Goal: Obtain resource: Download file/media

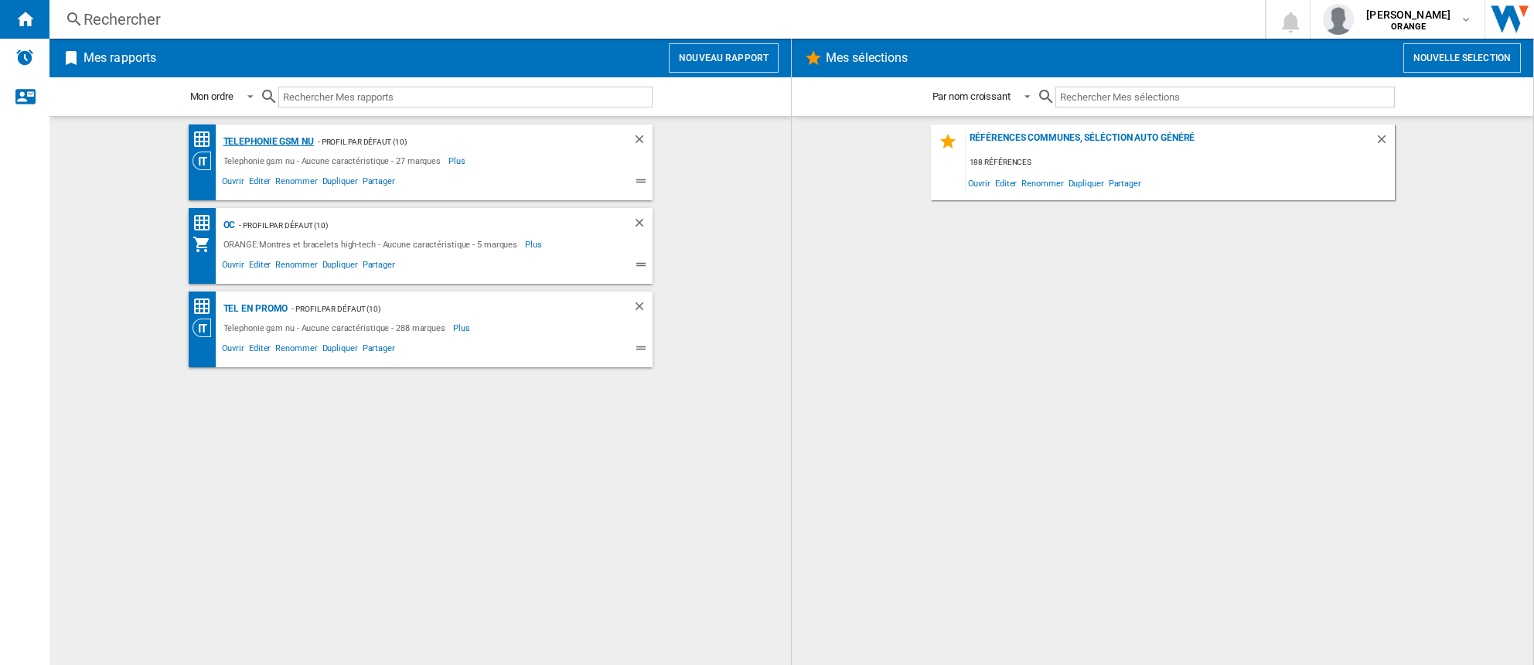
click at [290, 147] on div "Telephonie gsm nu" at bounding box center [267, 141] width 94 height 19
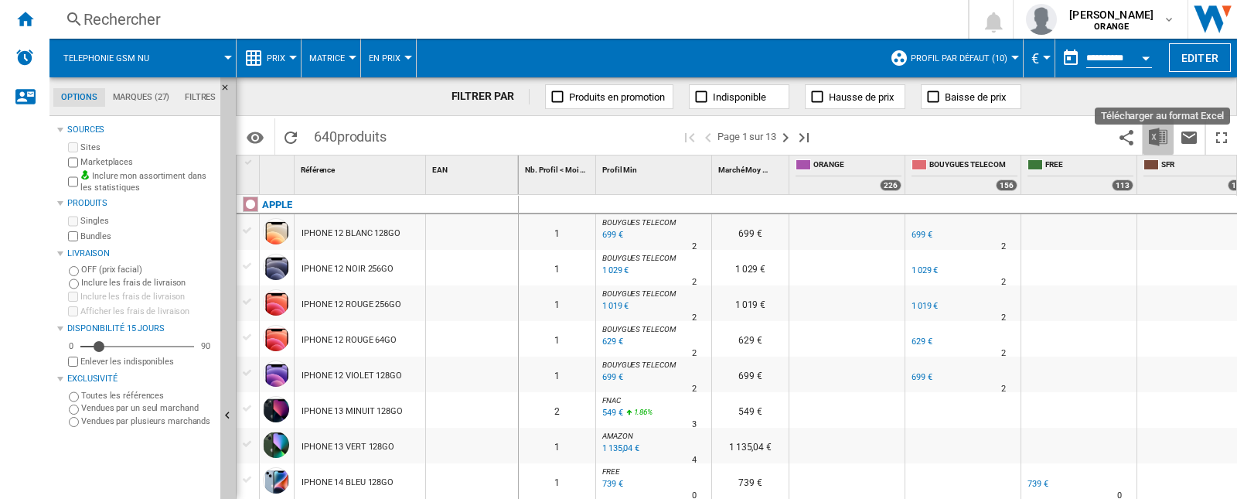
click at [1159, 134] on img "Télécharger au format Excel" at bounding box center [1158, 137] width 19 height 19
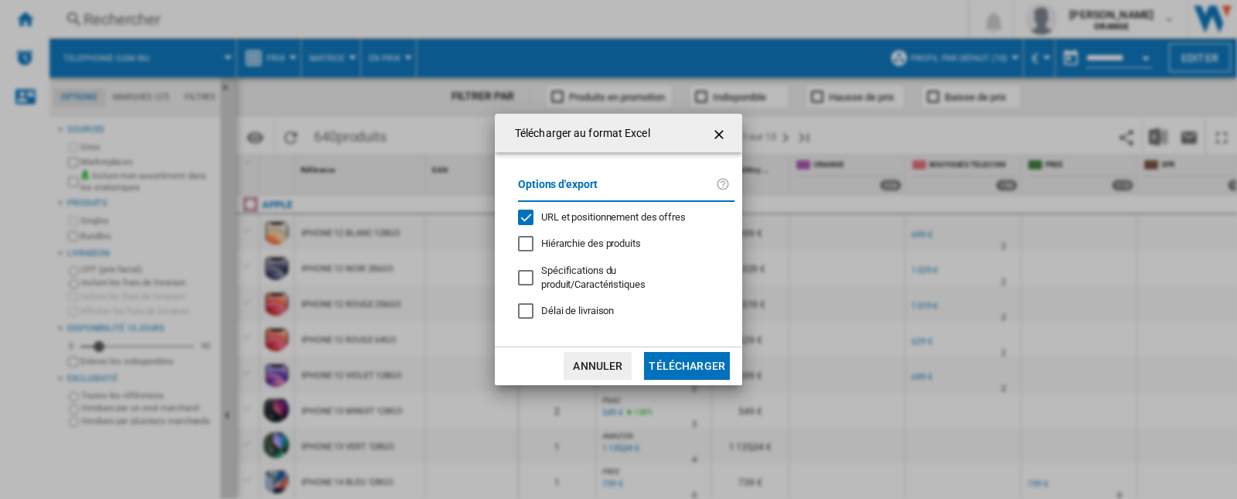
click at [526, 223] on div "URL et positionnement des offres" at bounding box center [525, 216] width 15 height 15
click at [683, 361] on button "Télécharger" at bounding box center [687, 366] width 86 height 28
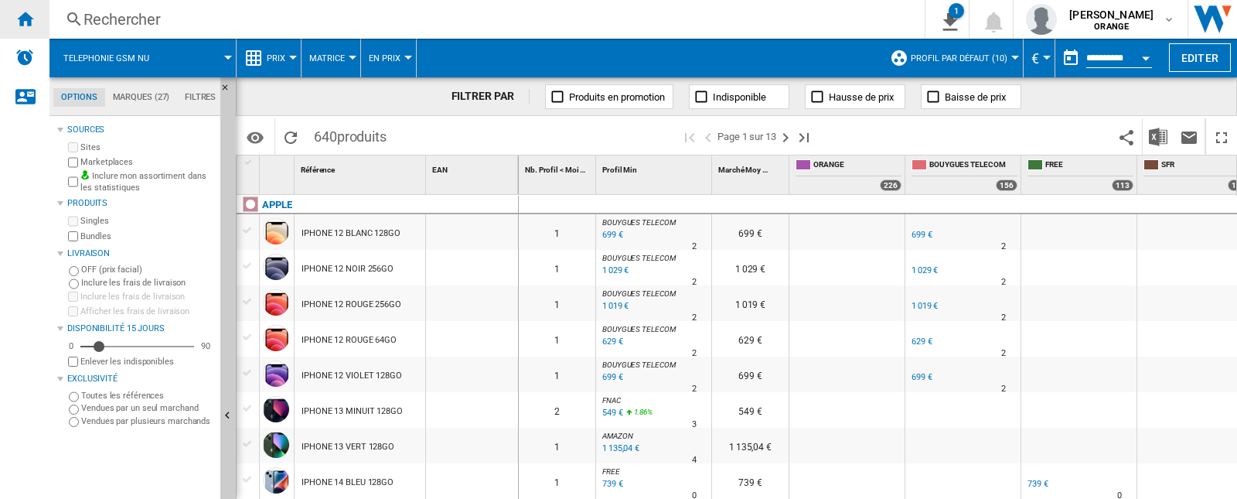
click at [21, 23] on ng-md-icon "Accueil" at bounding box center [24, 18] width 19 height 19
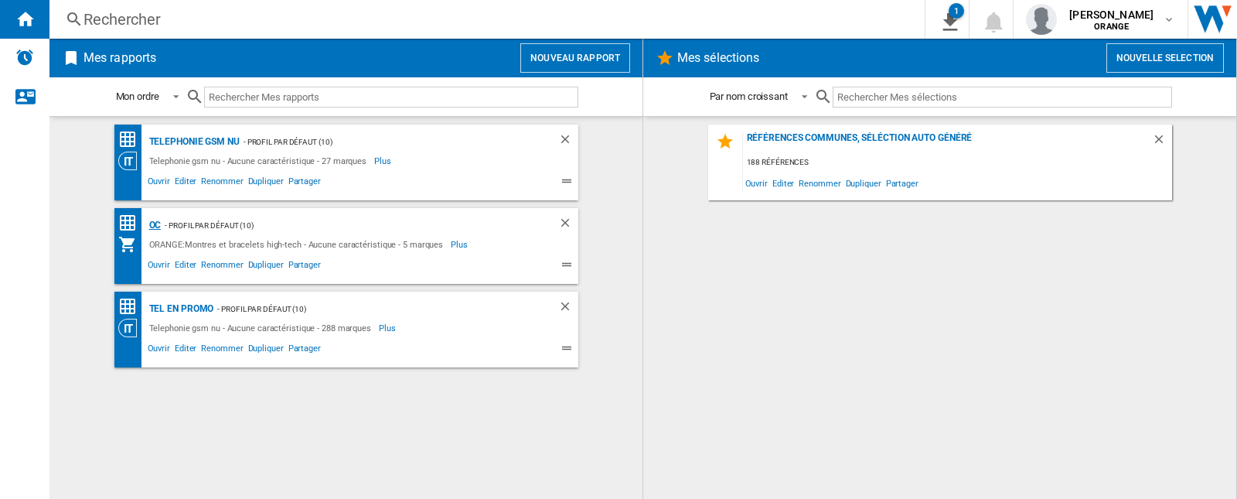
click at [158, 230] on div "OC" at bounding box center [153, 225] width 16 height 19
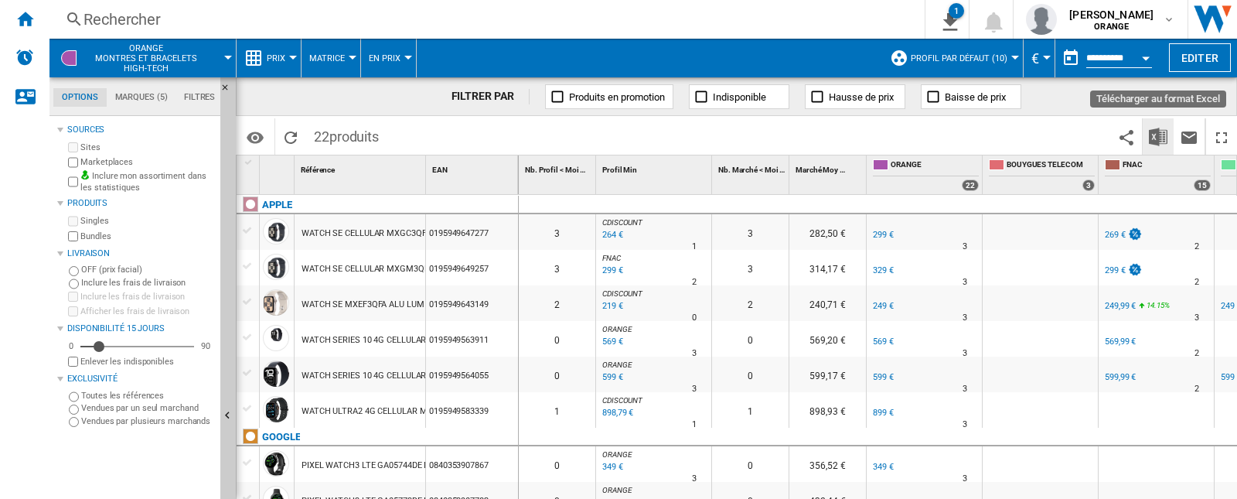
click at [1150, 133] on img "Télécharger au format Excel" at bounding box center [1158, 137] width 19 height 19
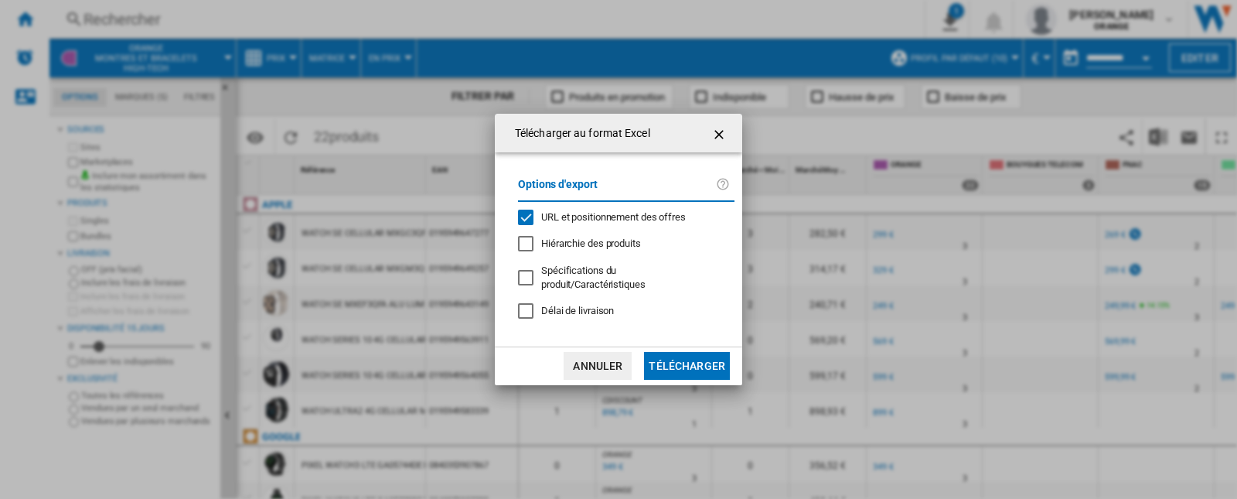
click at [548, 219] on span "URL et positionnement des offres" at bounding box center [613, 217] width 145 height 12
click at [666, 364] on button "Télécharger" at bounding box center [687, 366] width 86 height 28
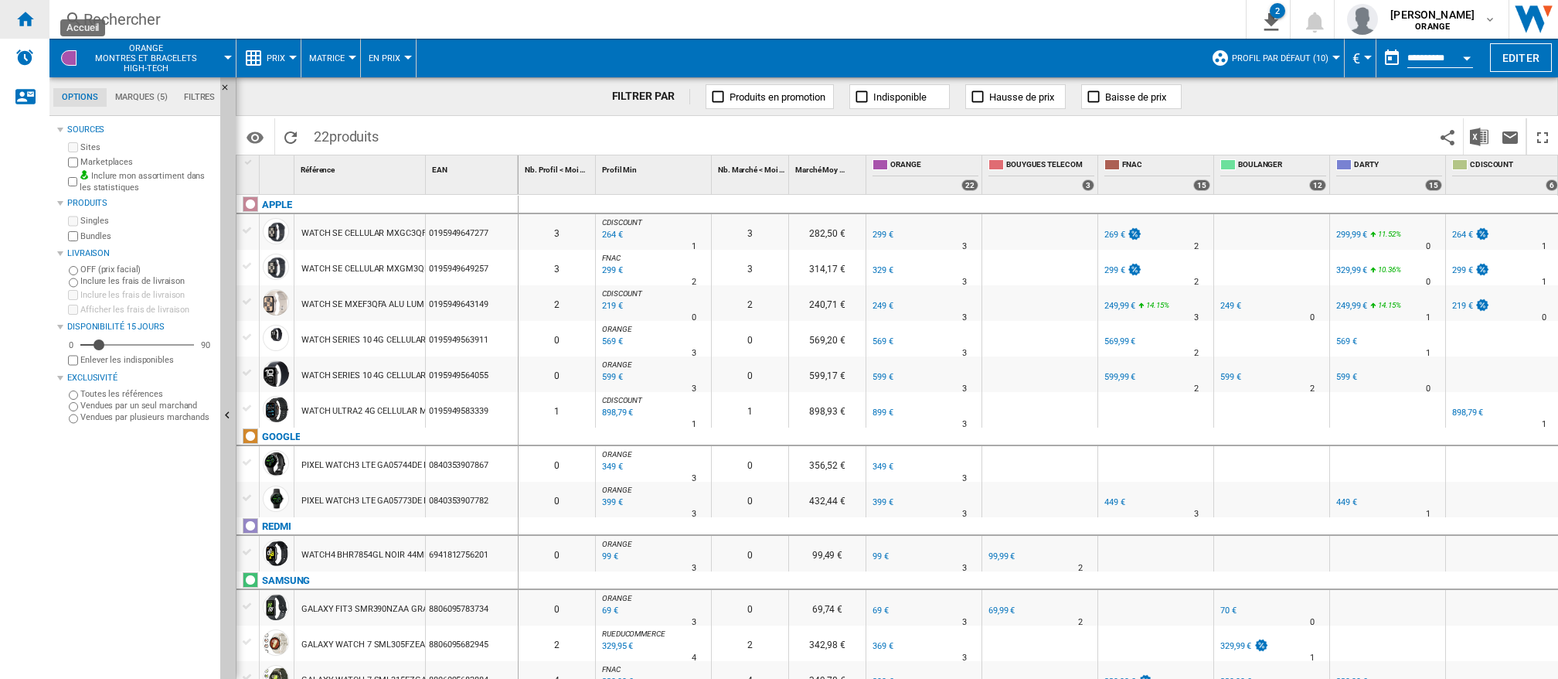
click at [27, 15] on ng-md-icon "Accueil" at bounding box center [24, 18] width 19 height 19
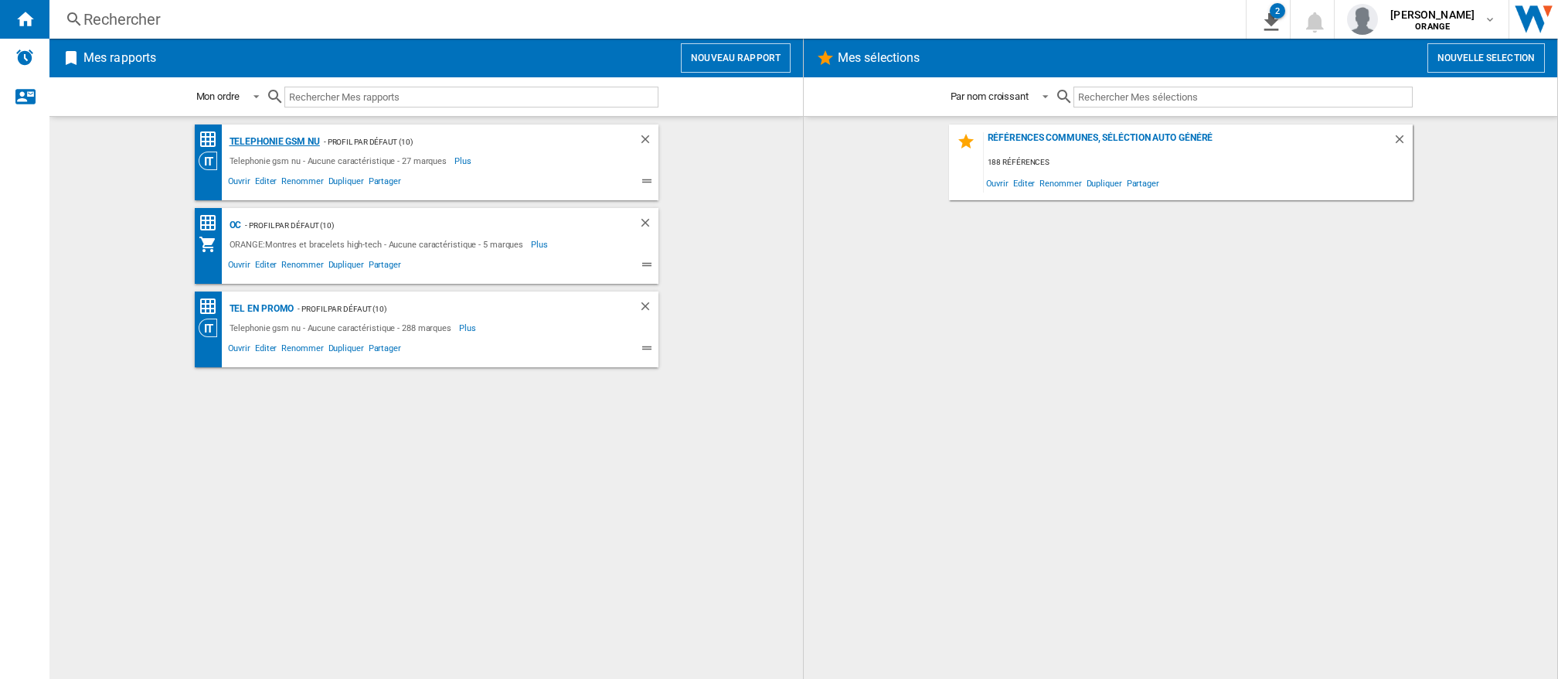
click at [257, 137] on div "Telephonie gsm nu" at bounding box center [273, 141] width 94 height 19
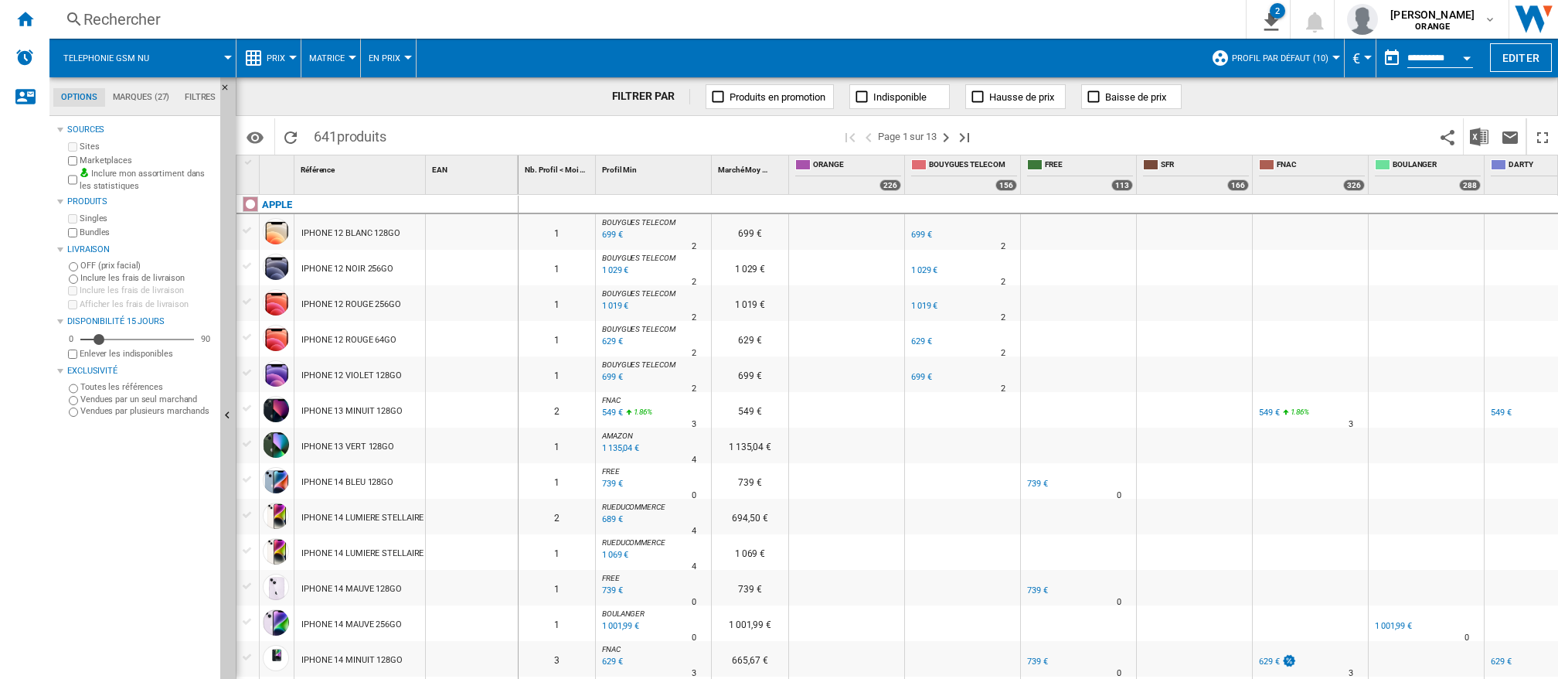
click at [268, 62] on span "Prix" at bounding box center [276, 58] width 19 height 10
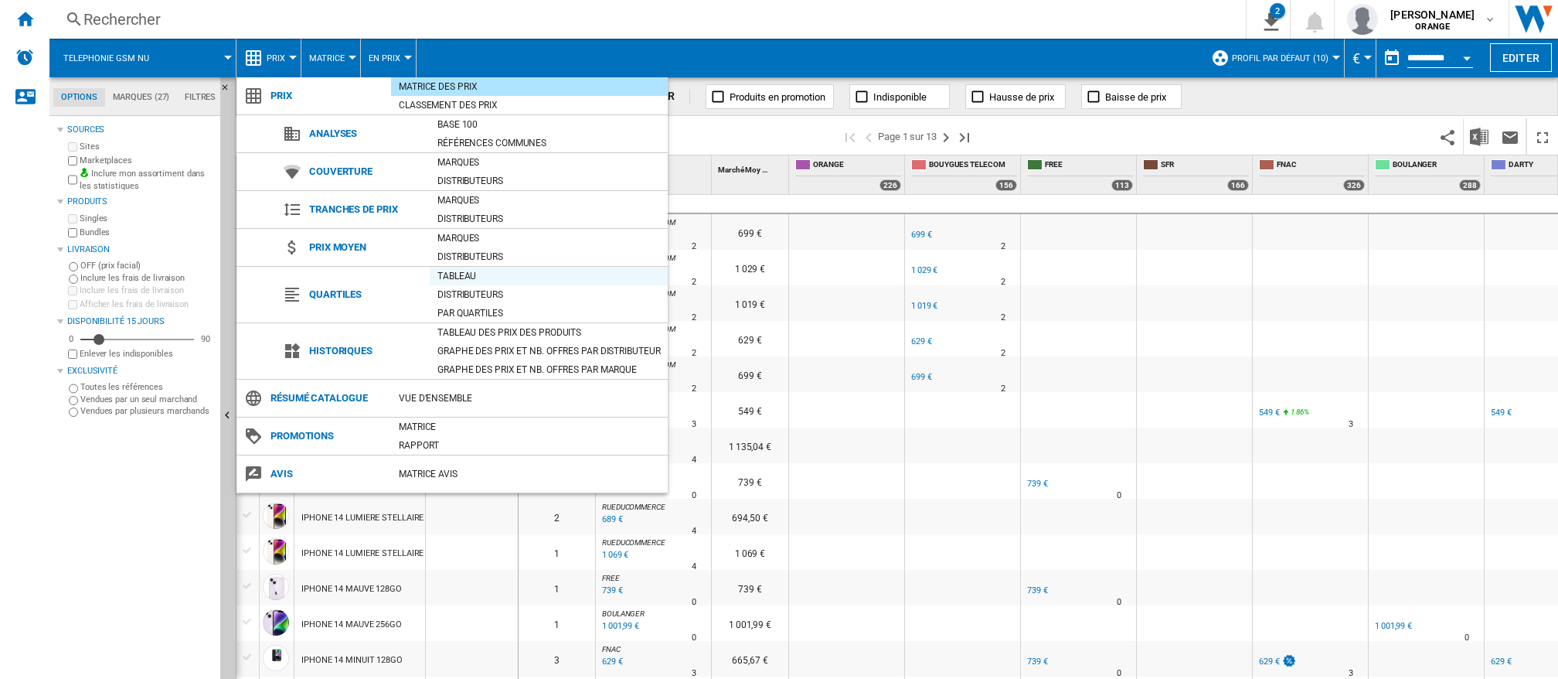
click at [461, 276] on div "Tableau" at bounding box center [549, 275] width 238 height 15
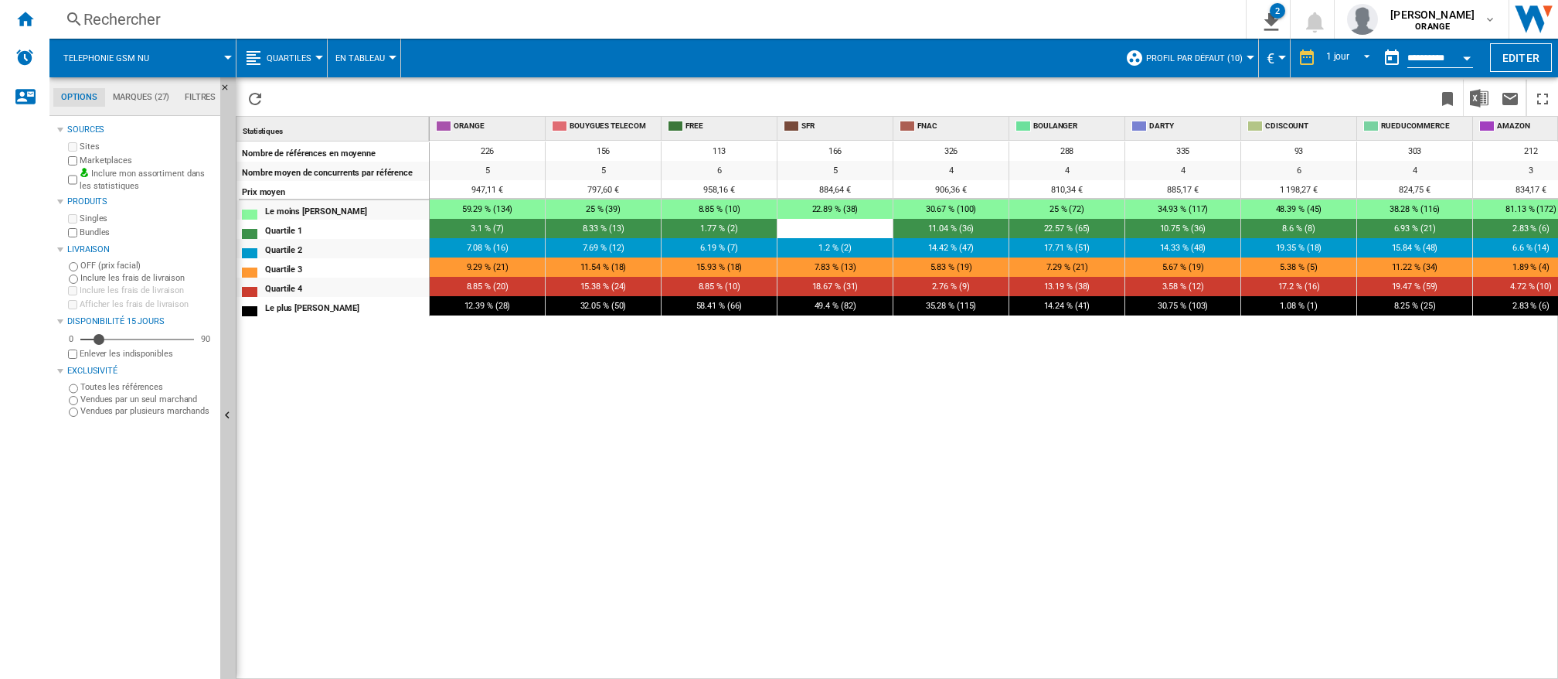
click at [485, 377] on div "226 156 113 166 326 288 335 93 303 212 5 5 6 5 4 4 4 6 4 3 947,11 € 797,60 € 95…" at bounding box center [994, 410] width 1129 height 539
click at [1489, 22] on md-icon "button" at bounding box center [1490, 19] width 12 height 12
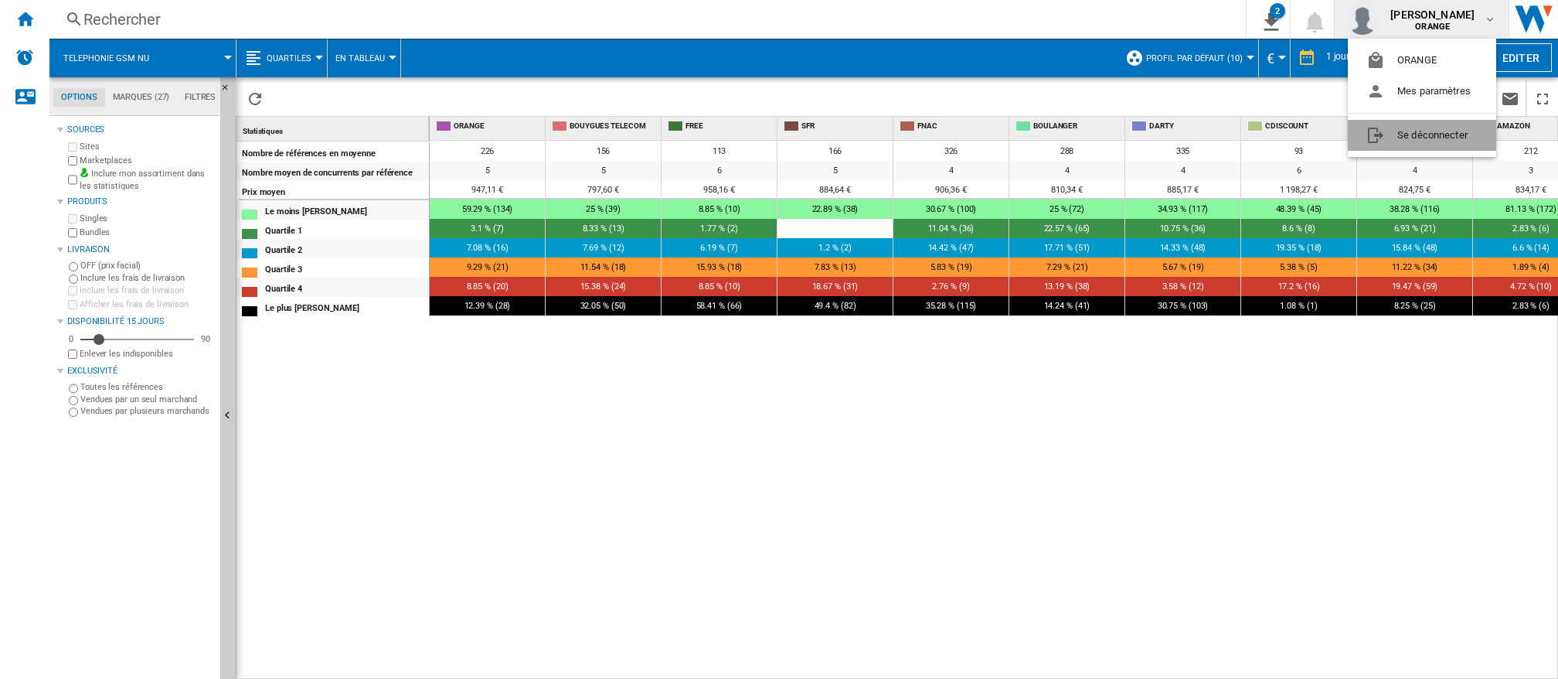
click at [1425, 140] on button "Se déconnecter" at bounding box center [1422, 135] width 148 height 31
